Goal: Information Seeking & Learning: Learn about a topic

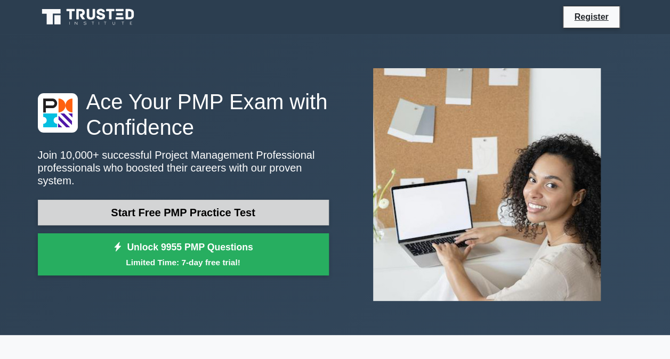
click at [246, 201] on link "Start Free PMP Practice Test" at bounding box center [183, 213] width 291 height 26
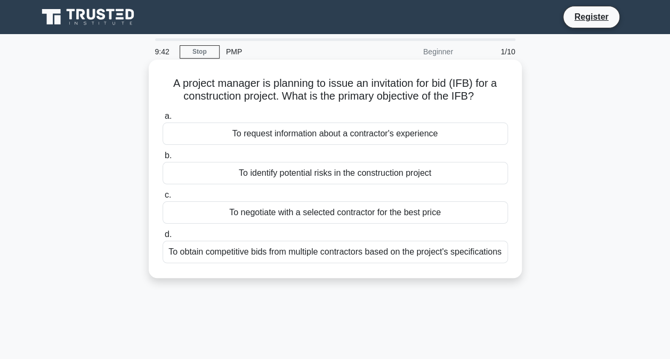
click at [411, 258] on div "To obtain competitive bids from multiple contractors based on the project's spe…" at bounding box center [335, 252] width 345 height 22
click at [163, 238] on input "d. To obtain competitive bids from multiple contractors based on the project's …" at bounding box center [163, 234] width 0 height 7
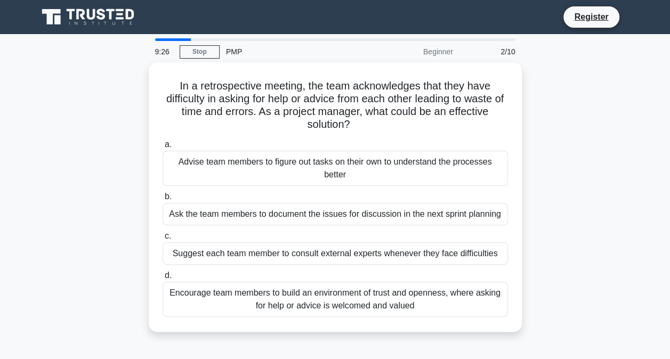
click at [608, 177] on div "In a retrospective meeting, the team acknowledges that they have difficulty in …" at bounding box center [335, 203] width 608 height 282
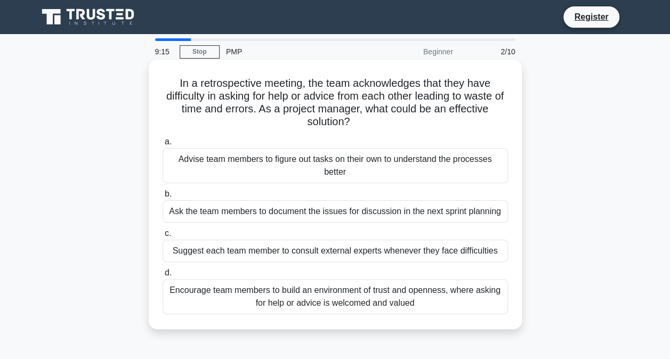
click at [448, 301] on div "Encourage team members to build an environment of trust and openness, where ask…" at bounding box center [335, 296] width 345 height 35
click at [163, 277] on input "d. Encourage team members to build an environment of trust and openness, where …" at bounding box center [163, 273] width 0 height 7
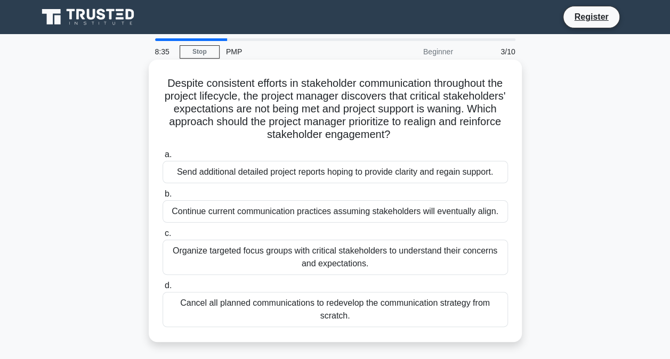
click at [433, 261] on div "Organize targeted focus groups with critical stakeholders to understand their c…" at bounding box center [335, 257] width 345 height 35
click at [163, 237] on input "c. Organize targeted focus groups with critical stakeholders to understand thei…" at bounding box center [163, 233] width 0 height 7
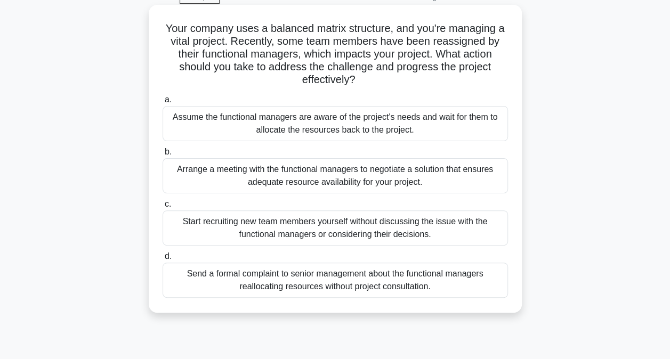
scroll to position [61, 0]
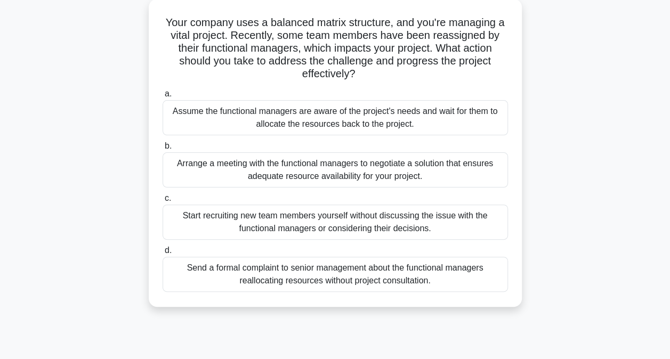
click at [419, 169] on div "Arrange a meeting with the functional managers to negotiate a solution that ens…" at bounding box center [335, 169] width 345 height 35
click at [163, 150] on input "b. Arrange a meeting with the functional managers to negotiate a solution that …" at bounding box center [163, 146] width 0 height 7
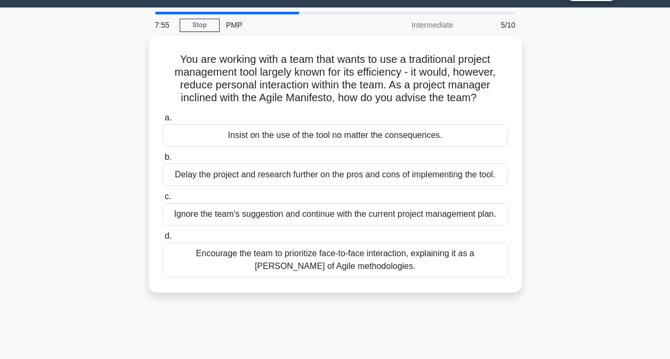
scroll to position [0, 0]
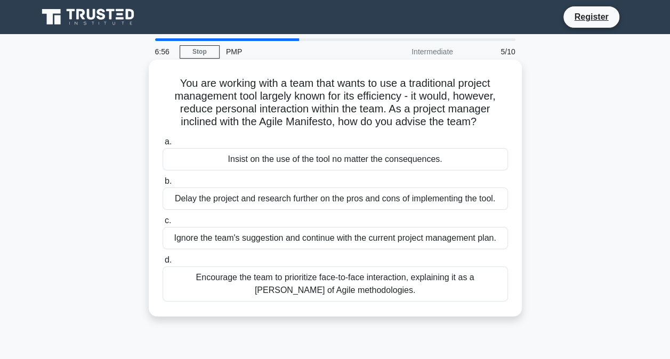
click at [384, 288] on div "Encourage the team to prioritize face-to-face interaction, explaining it as a […" at bounding box center [335, 283] width 345 height 35
click at [163, 264] on input "d. Encourage the team to prioritize face-to-face interaction, explaining it as …" at bounding box center [163, 260] width 0 height 7
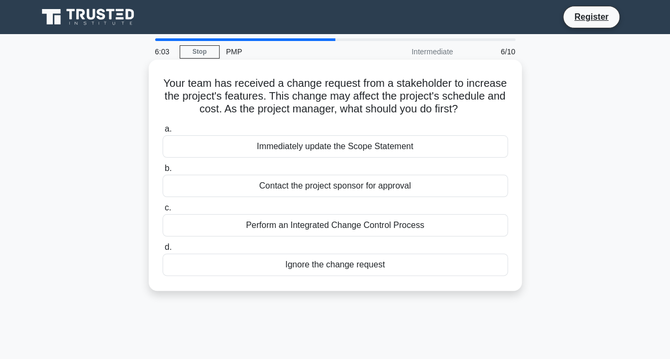
click at [378, 226] on div "Perform an Integrated Change Control Process" at bounding box center [335, 225] width 345 height 22
click at [163, 212] on input "c. Perform an Integrated Change Control Process" at bounding box center [163, 208] width 0 height 7
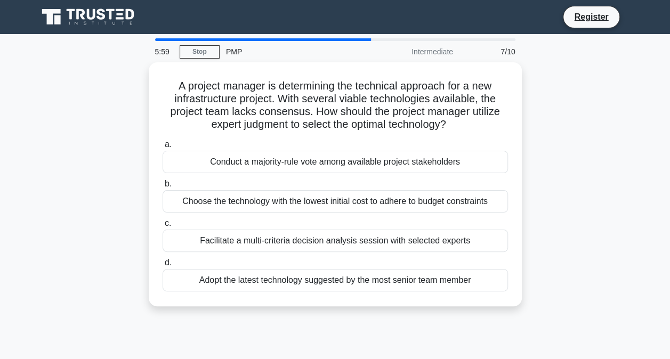
click at [540, 169] on div "A project manager is determining the technical approach for a new infrastructur…" at bounding box center [335, 190] width 608 height 257
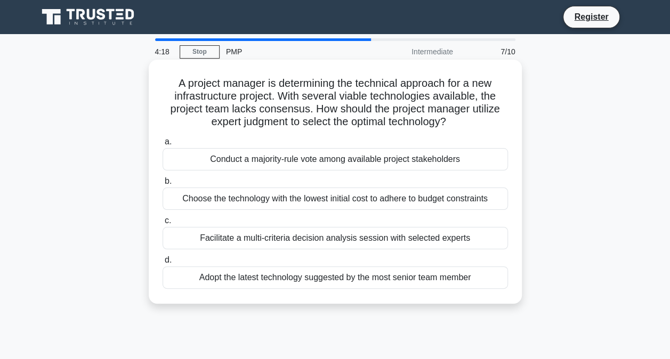
click at [367, 163] on div "Conduct a majority-rule vote among available project stakeholders" at bounding box center [335, 159] width 345 height 22
click at [163, 145] on input "a. Conduct a majority-rule vote among available project stakeholders" at bounding box center [163, 142] width 0 height 7
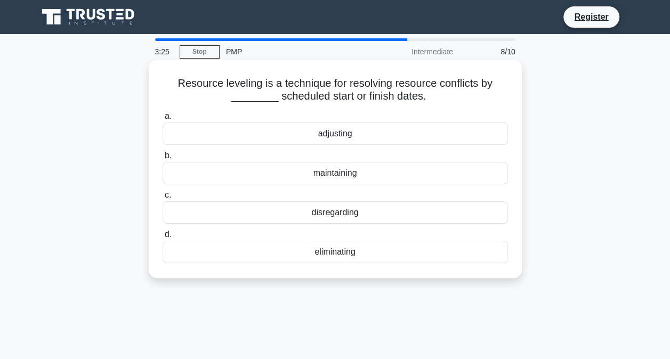
click at [342, 135] on div "adjusting" at bounding box center [335, 134] width 345 height 22
click at [163, 120] on input "a. adjusting" at bounding box center [163, 116] width 0 height 7
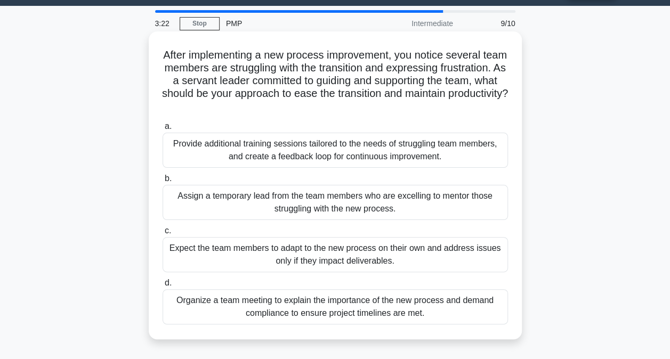
scroll to position [30, 0]
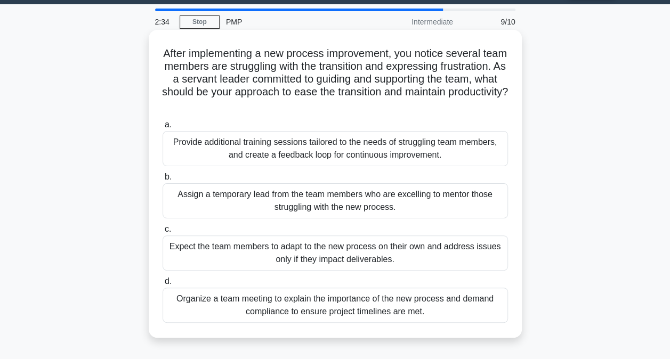
click at [388, 149] on div "Provide additional training sessions tailored to the needs of struggling team m…" at bounding box center [335, 148] width 345 height 35
click at [163, 128] on input "a. Provide additional training sessions tailored to the needs of struggling tea…" at bounding box center [163, 125] width 0 height 7
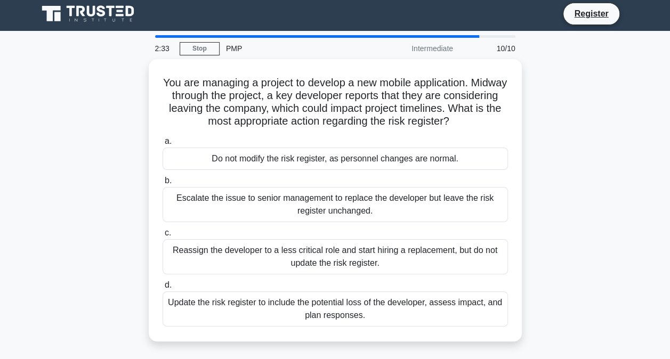
scroll to position [0, 0]
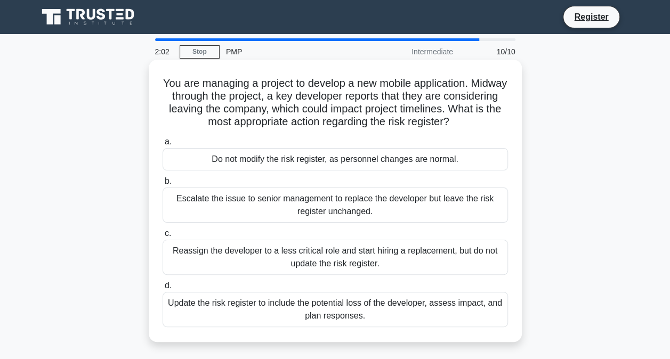
click at [383, 304] on div "Update the risk register to include the potential loss of the developer, assess…" at bounding box center [335, 309] width 345 height 35
click at [163, 289] on input "d. Update the risk register to include the potential loss of the developer, ass…" at bounding box center [163, 285] width 0 height 7
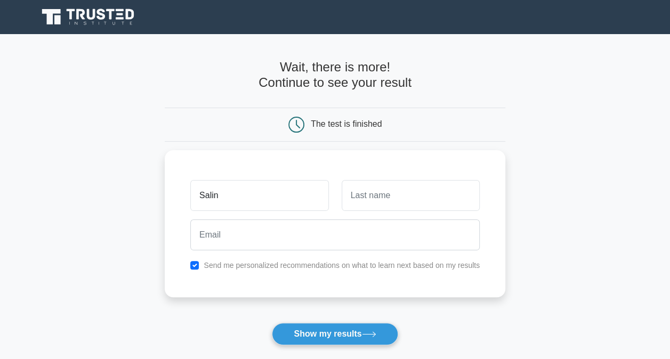
type input "Salin"
type input "[PERSON_NAME]"
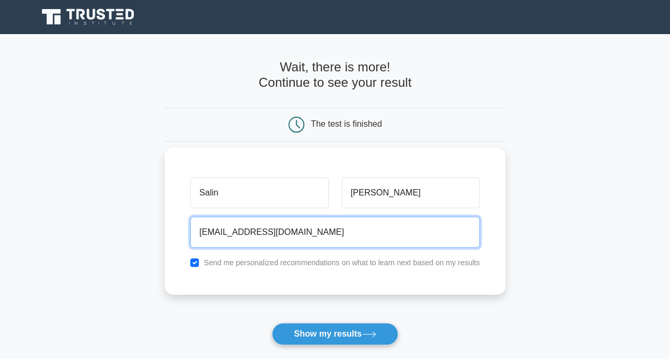
type input "[EMAIL_ADDRESS][DOMAIN_NAME]"
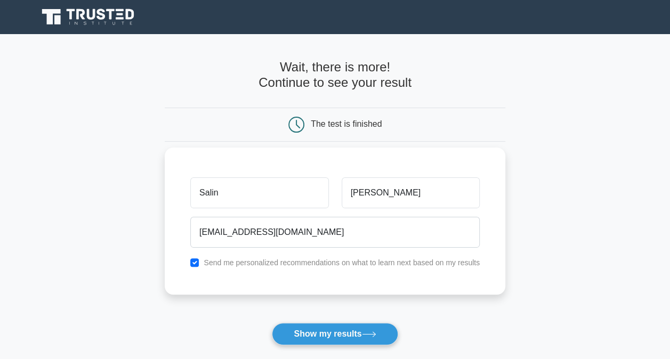
click at [319, 264] on label "Send me personalized recommendations on what to learn next based on my results" at bounding box center [342, 262] width 276 height 9
click at [198, 260] on input "checkbox" at bounding box center [194, 262] width 9 height 9
checkbox input "false"
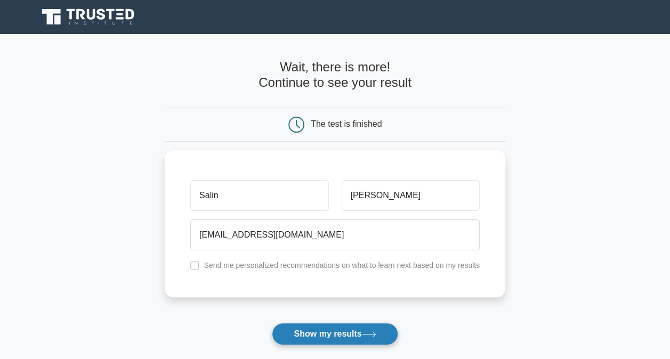
click at [381, 334] on button "Show my results" at bounding box center [335, 334] width 126 height 22
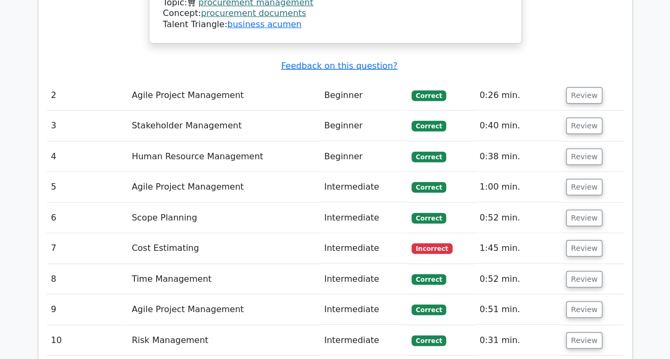
scroll to position [1348, 0]
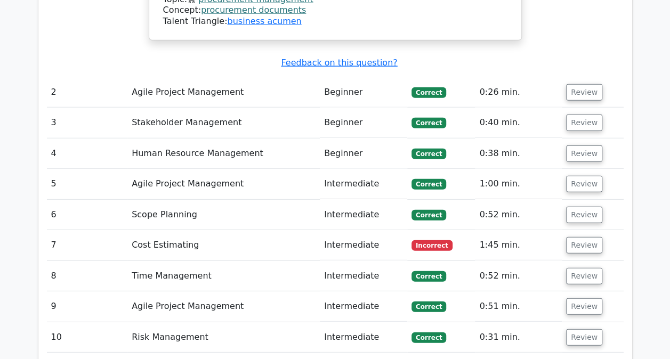
click at [236, 230] on td "Cost Estimating" at bounding box center [223, 245] width 192 height 30
click at [583, 237] on button "Review" at bounding box center [584, 245] width 36 height 17
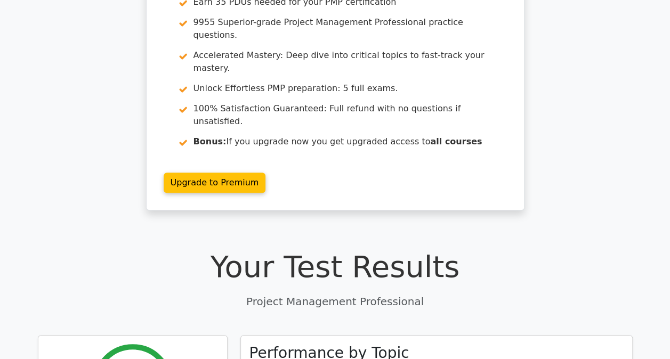
scroll to position [0, 0]
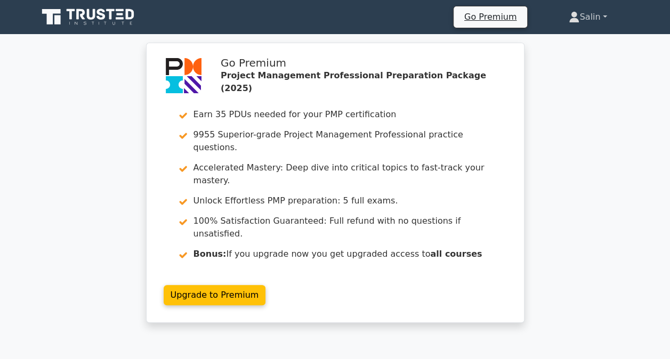
click at [597, 10] on link "Salin" at bounding box center [587, 16] width 89 height 21
click at [587, 99] on div "Go Premium Project Management Professional Preparation Package (2025) Earn 35 P…" at bounding box center [335, 189] width 670 height 293
click at [583, 15] on link "Salin" at bounding box center [587, 16] width 89 height 21
click at [570, 201] on div "Go Premium Project Management Professional Preparation Package (2025) Earn 35 P…" at bounding box center [335, 189] width 670 height 293
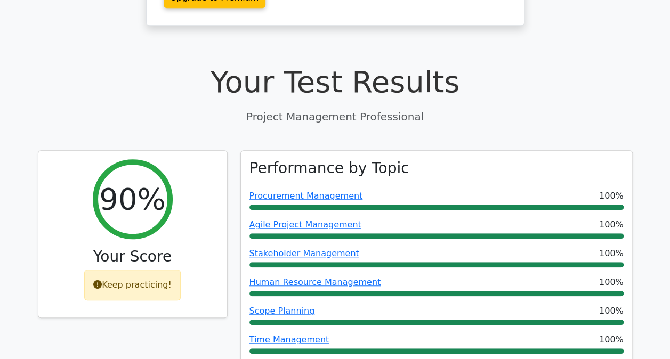
scroll to position [278, 0]
